Goal: Task Accomplishment & Management: Manage account settings

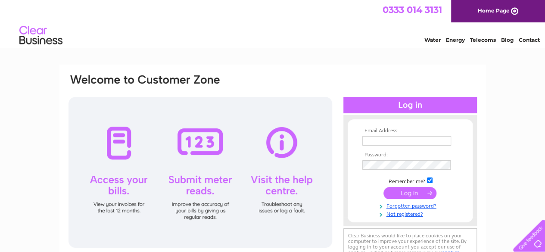
click at [392, 144] on input "text" at bounding box center [406, 140] width 89 height 9
type input "[EMAIL_ADDRESS][DOMAIN_NAME]"
click at [399, 194] on input "submit" at bounding box center [410, 193] width 53 height 12
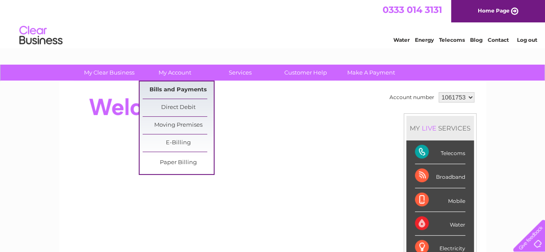
click at [176, 92] on link "Bills and Payments" at bounding box center [178, 89] width 71 height 17
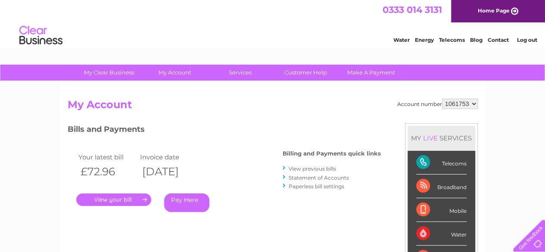
click at [122, 200] on link "." at bounding box center [113, 200] width 75 height 12
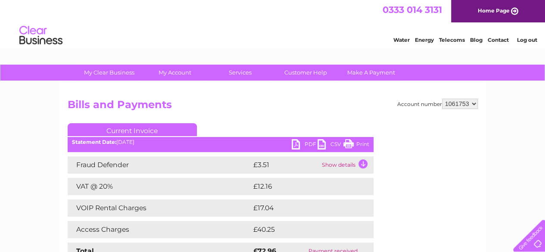
click at [306, 144] on link "PDF" at bounding box center [305, 145] width 26 height 12
